Goal: Find specific page/section: Find specific page/section

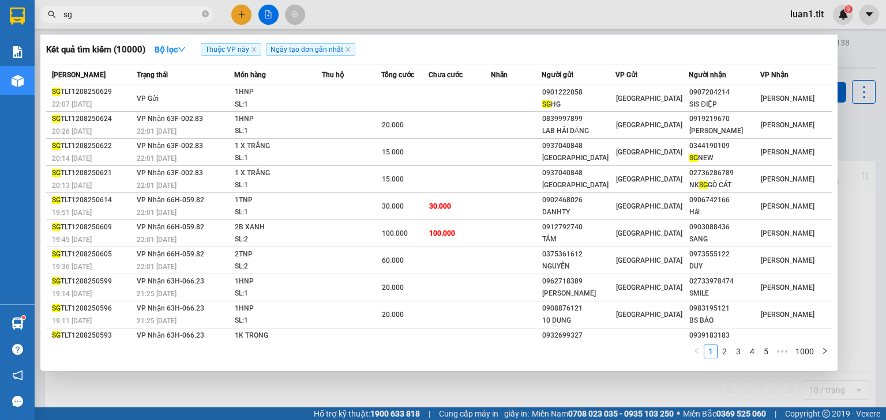
click at [381, 387] on div at bounding box center [443, 210] width 886 height 420
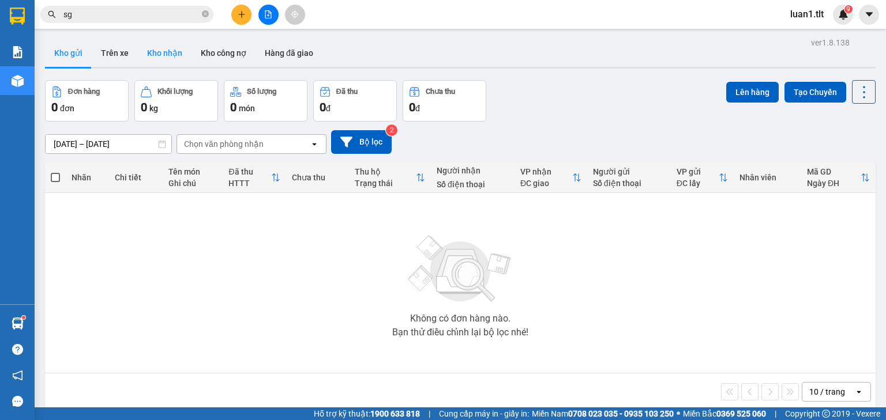
click at [147, 58] on button "Kho nhận" at bounding box center [165, 53] width 54 height 28
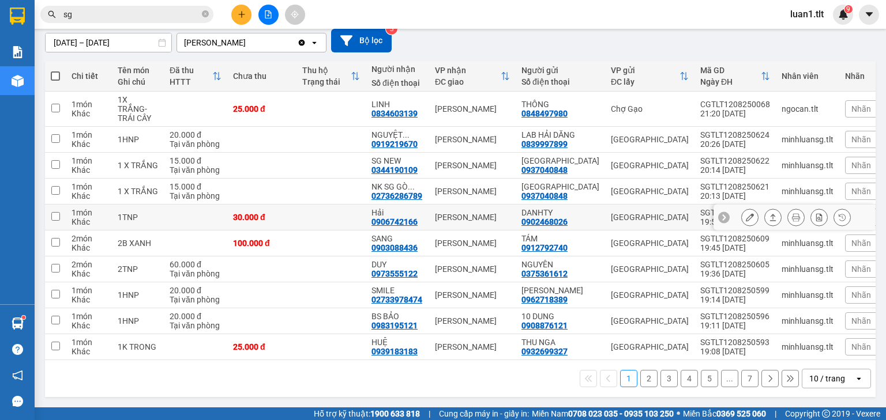
scroll to position [122, 0]
click at [641, 379] on button "2" at bounding box center [648, 378] width 17 height 17
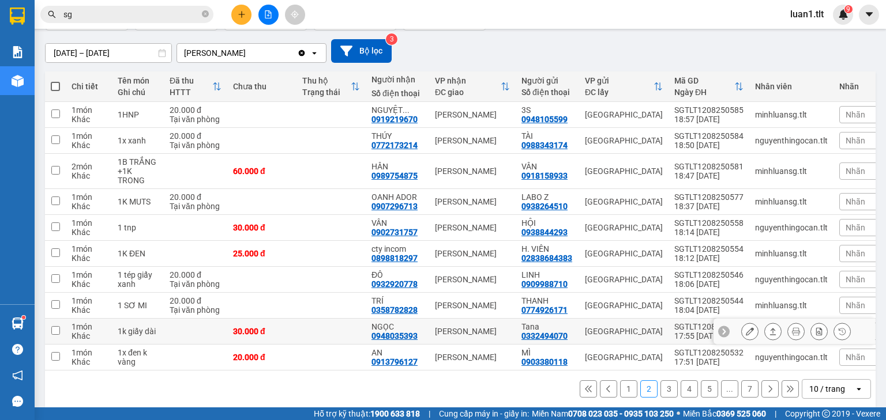
scroll to position [92, 0]
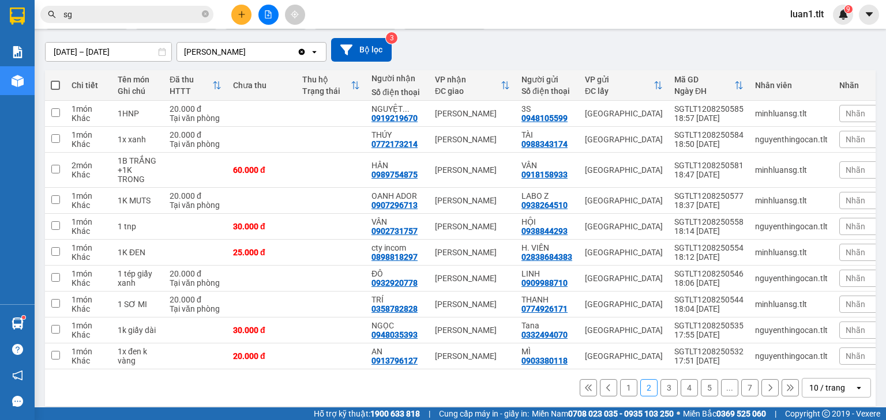
click at [620, 393] on button "1" at bounding box center [628, 387] width 17 height 17
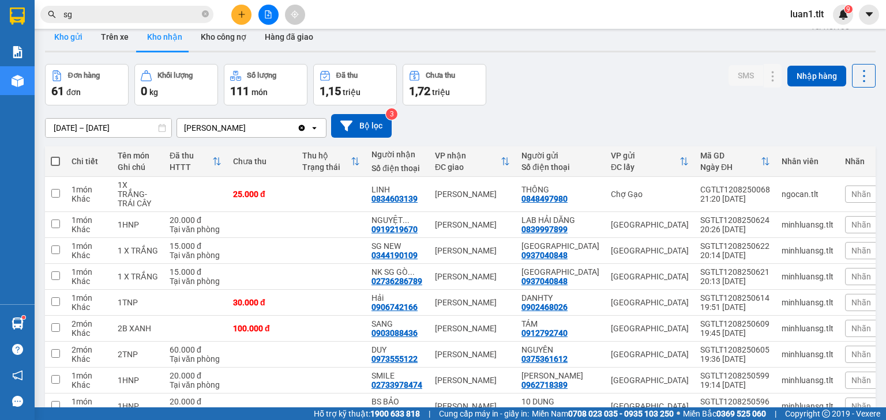
scroll to position [0, 0]
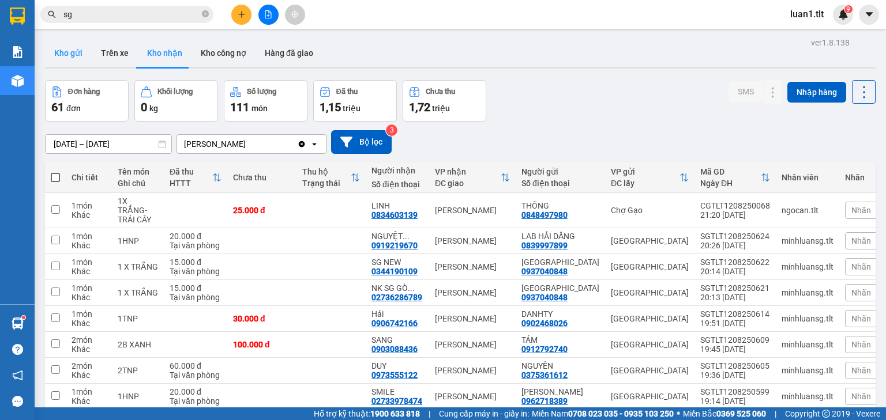
click at [77, 51] on button "Kho gửi" at bounding box center [68, 53] width 47 height 28
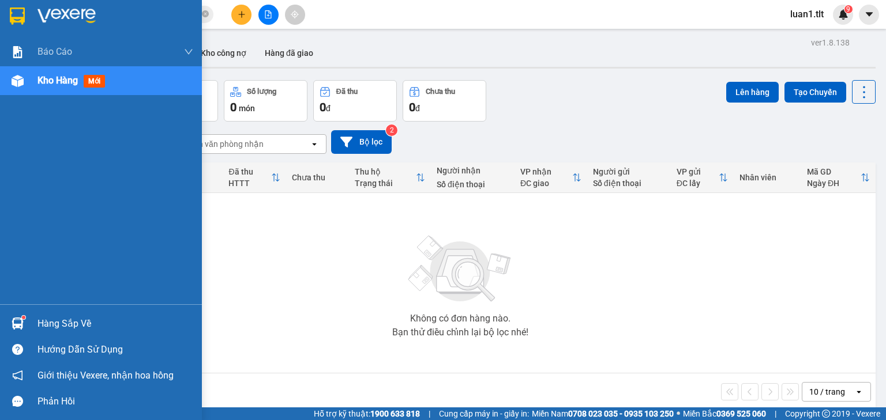
drag, startPoint x: 34, startPoint y: 20, endPoint x: 28, endPoint y: 13, distance: 9.0
click at [34, 19] on div at bounding box center [101, 18] width 202 height 37
